Goal: Transaction & Acquisition: Book appointment/travel/reservation

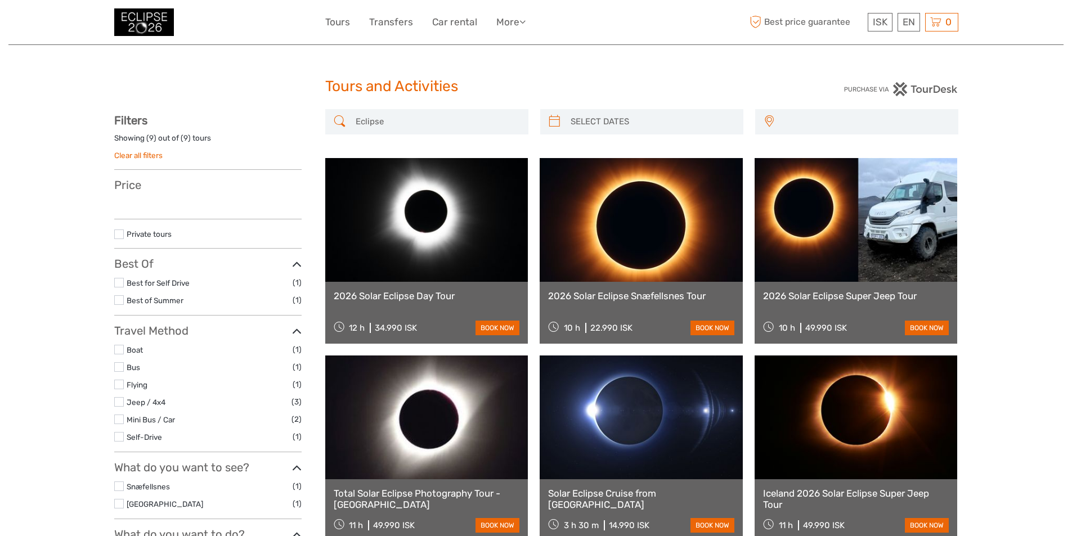
select select
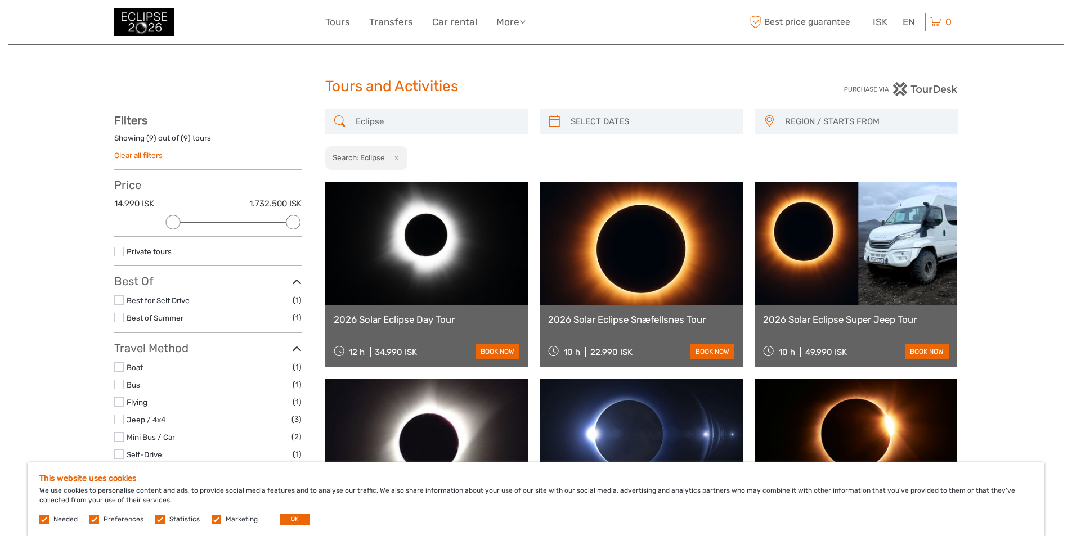
click at [632, 289] on link at bounding box center [641, 244] width 203 height 124
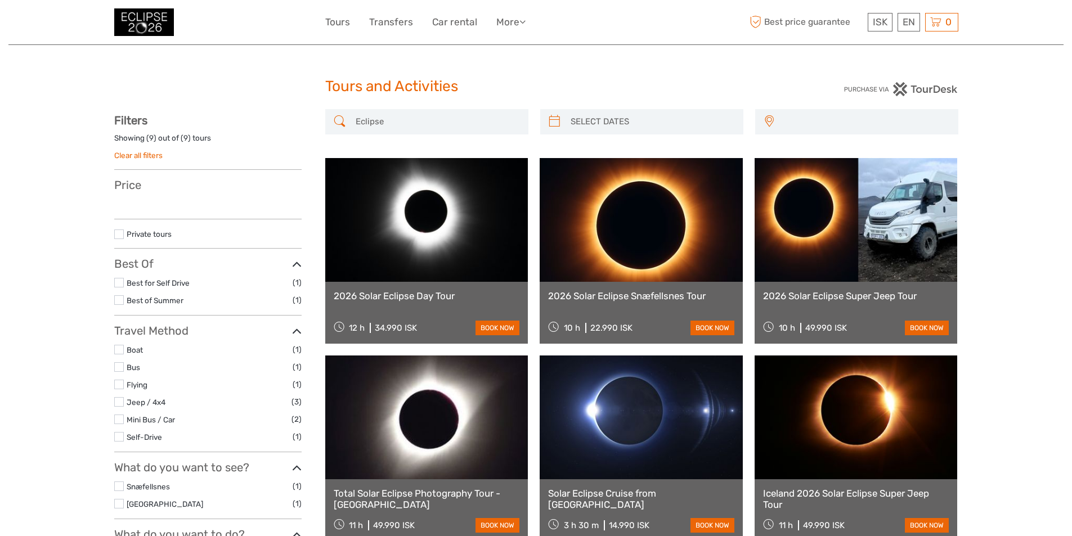
select select
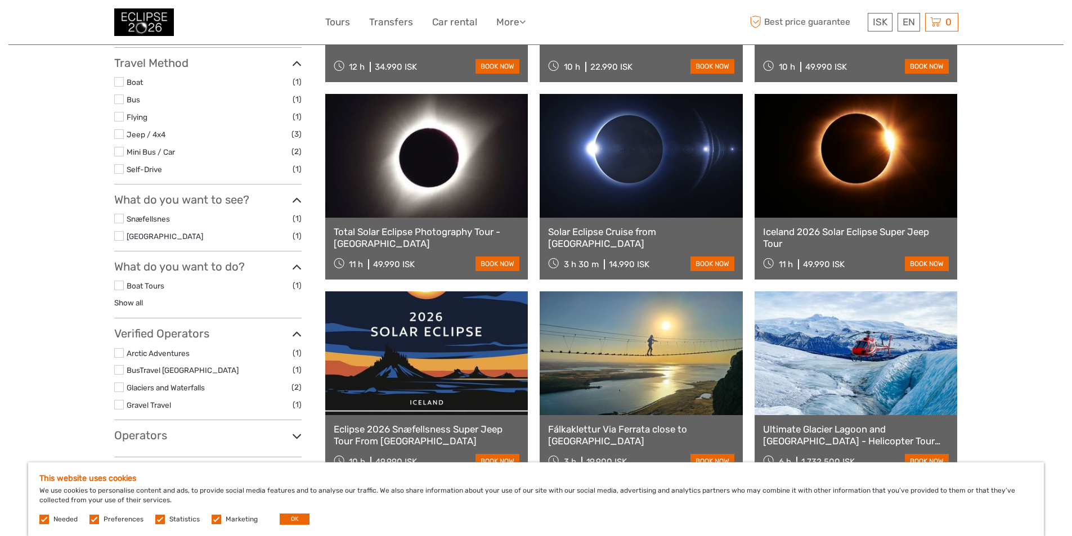
scroll to position [281, 0]
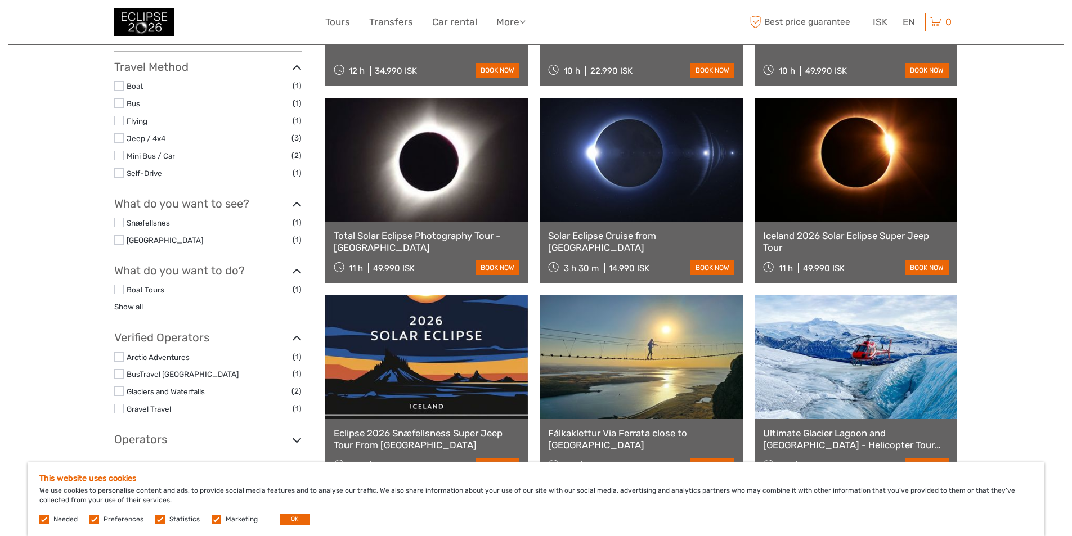
click at [629, 200] on link at bounding box center [641, 160] width 203 height 124
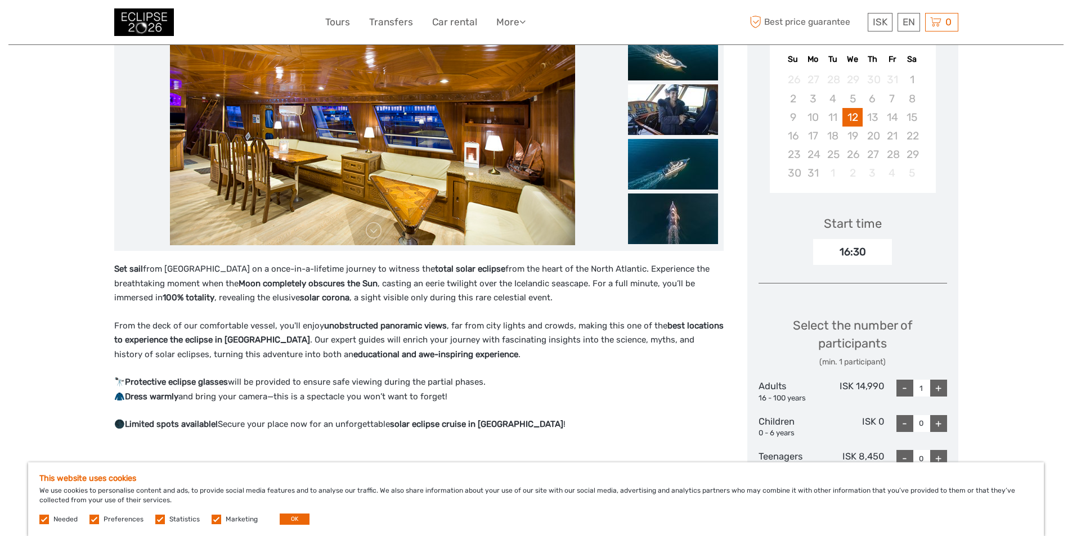
scroll to position [281, 0]
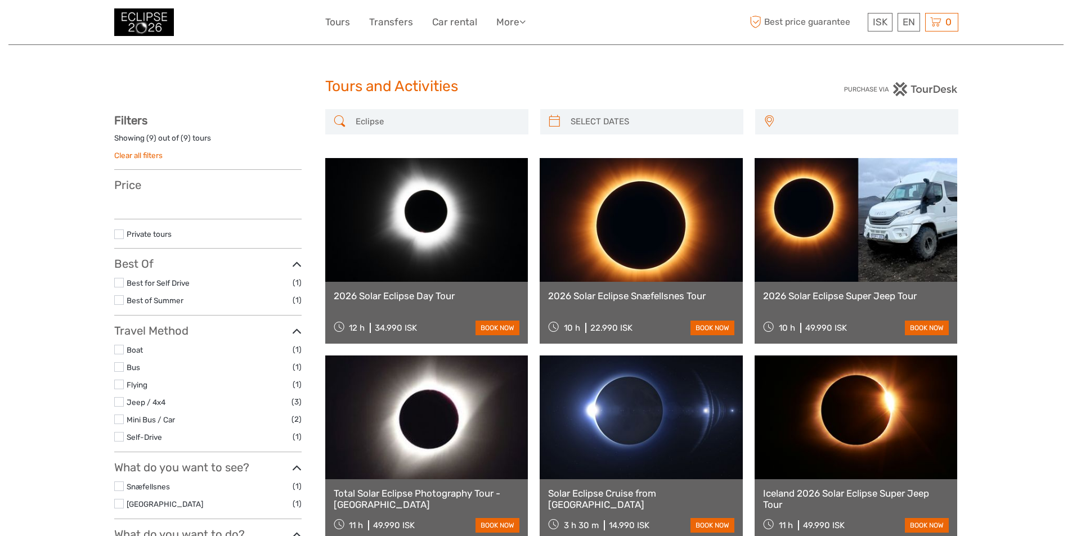
select select
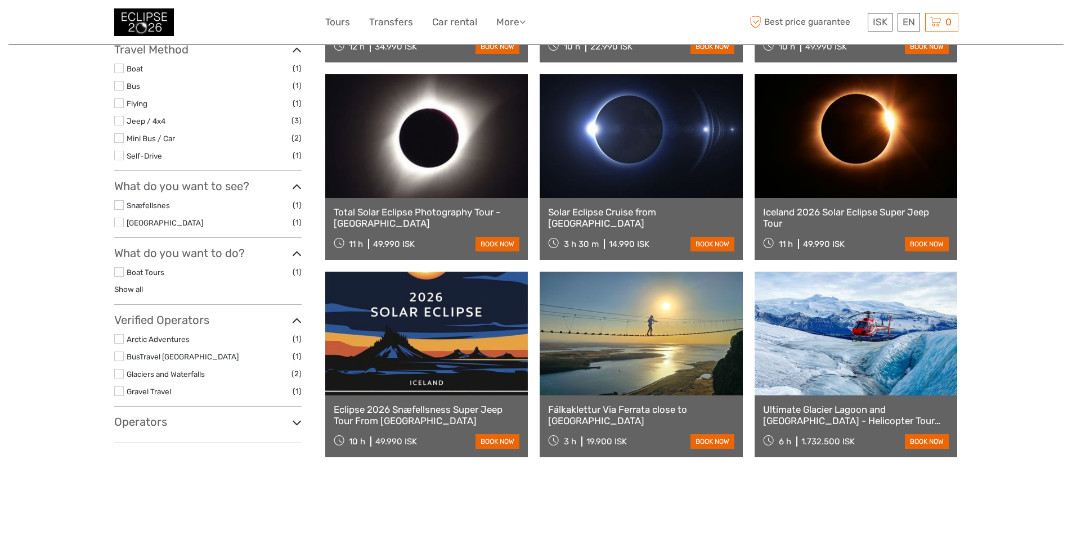
select select
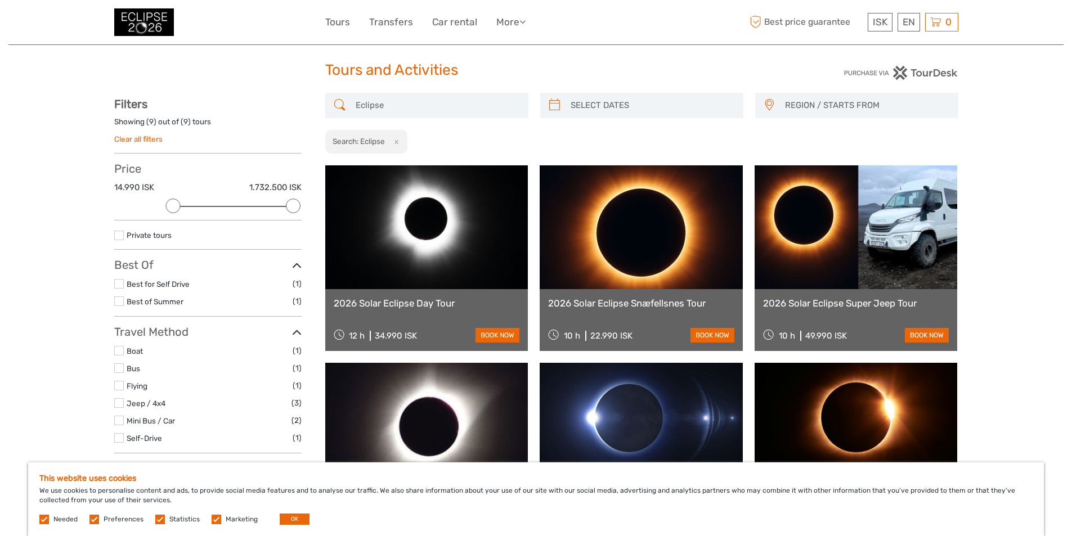
scroll to position [0, 0]
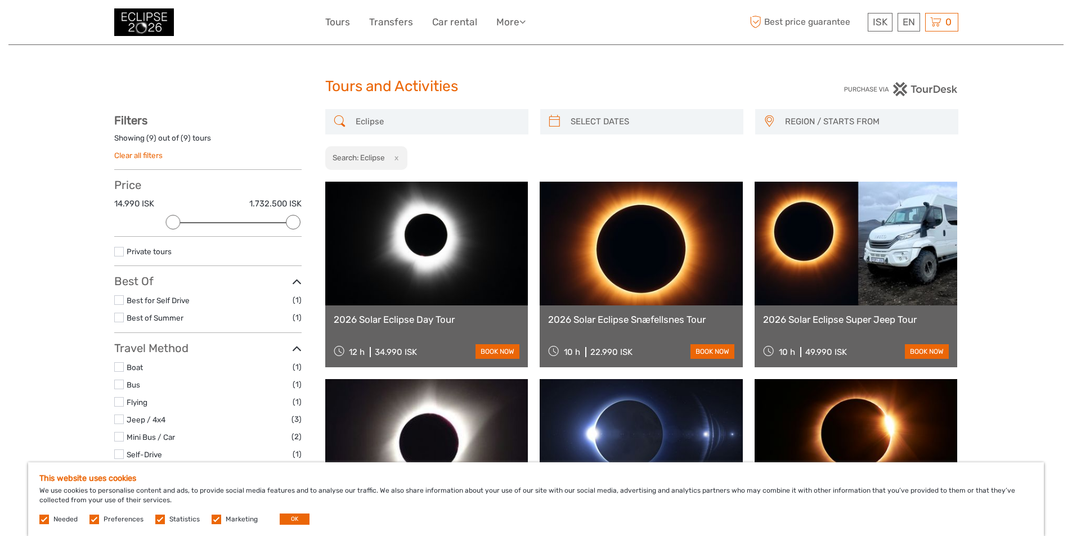
click at [405, 245] on link at bounding box center [426, 244] width 203 height 124
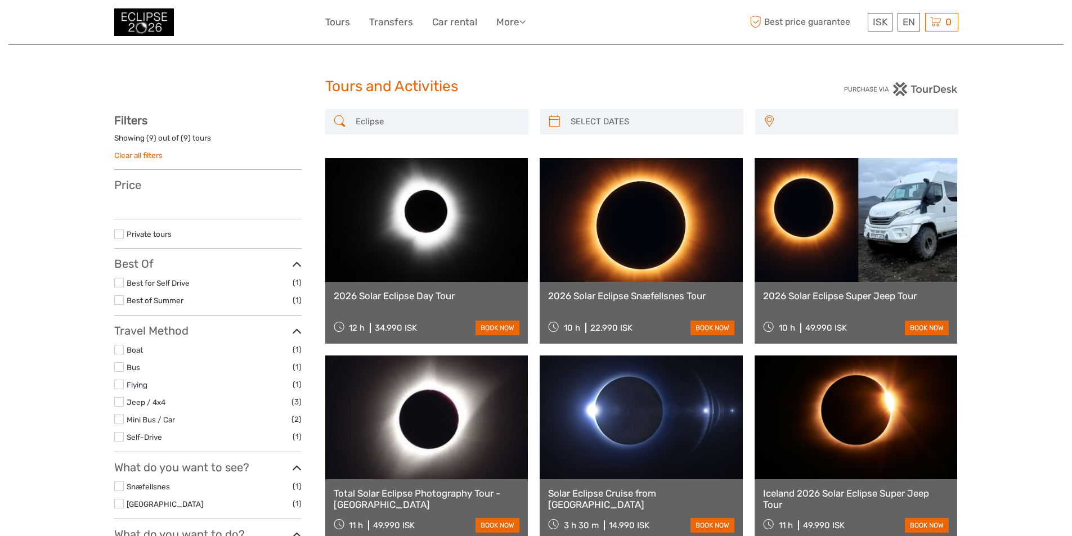
select select
